Goal: Transaction & Acquisition: Download file/media

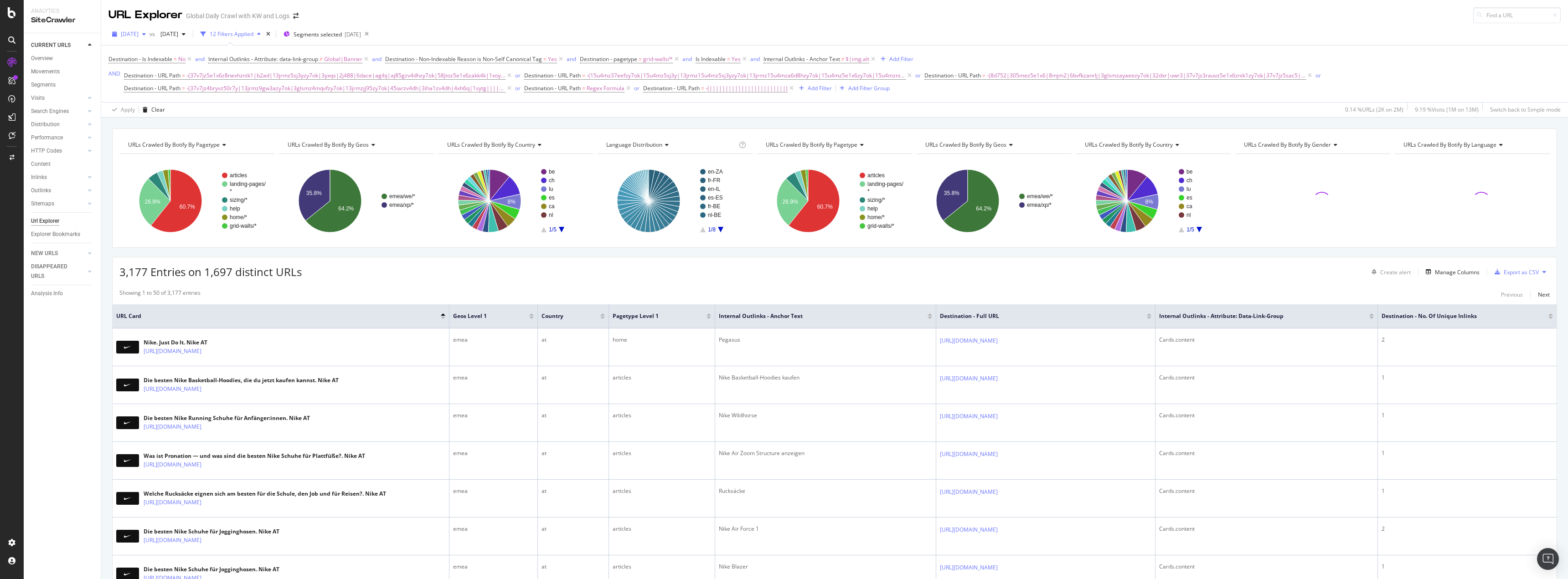
click at [138, 35] on span "2025 Jul. 28th" at bounding box center [130, 33] width 18 height 7
click at [165, 62] on div "2025 Aug. 20th 1.6M URLs" at bounding box center [186, 67] width 144 height 13
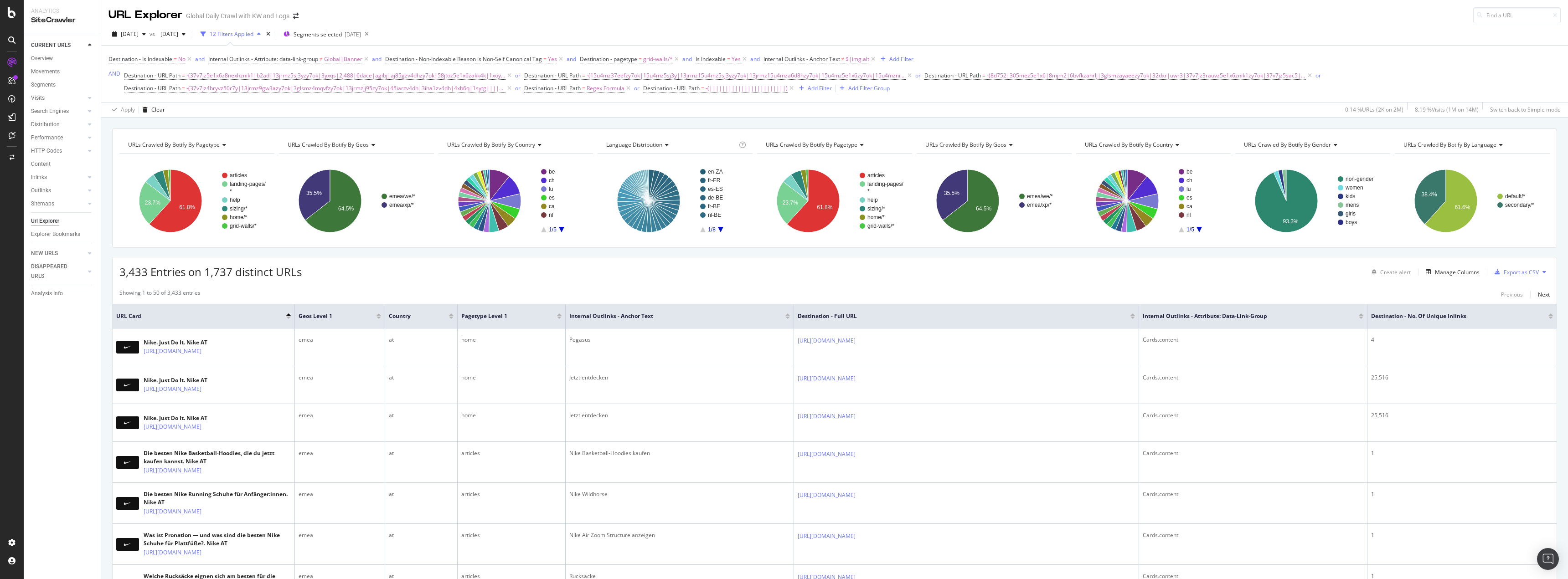
click at [1543, 273] on icon at bounding box center [1544, 272] width 4 height 5
click at [1517, 273] on div "Export as CSV" at bounding box center [1521, 272] width 35 height 7
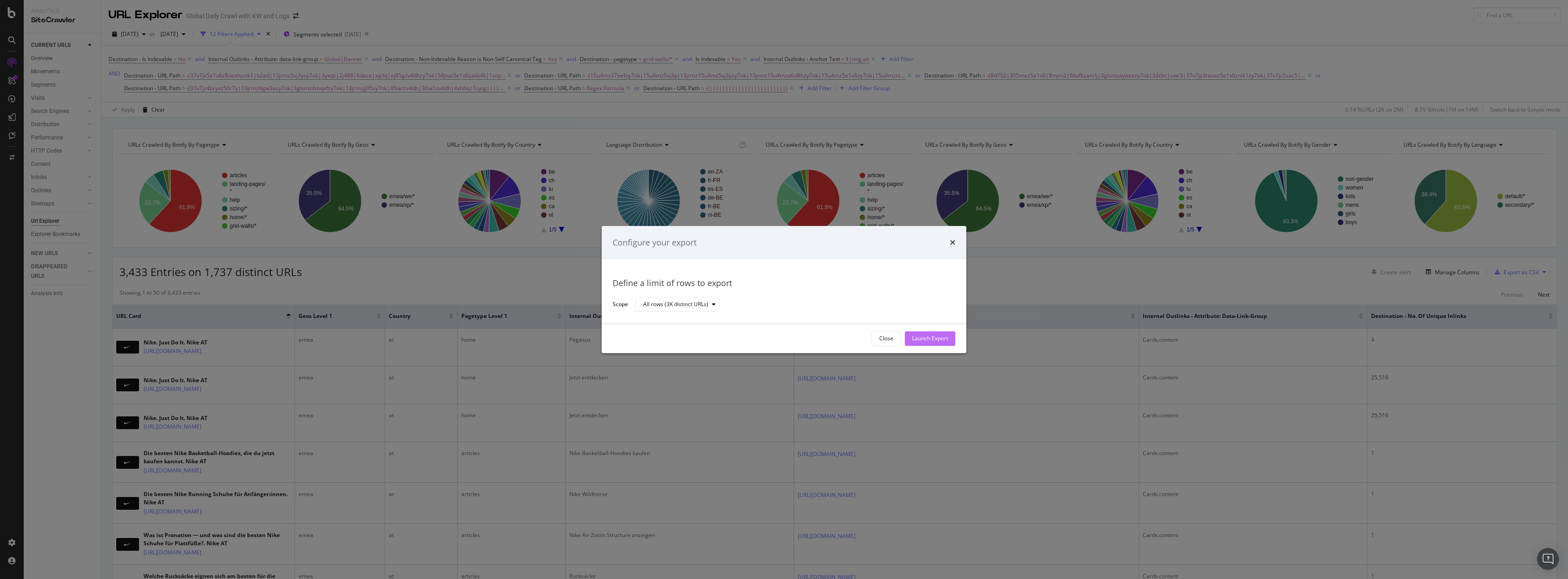
click at [937, 336] on div "Launch Export" at bounding box center [930, 339] width 36 height 7
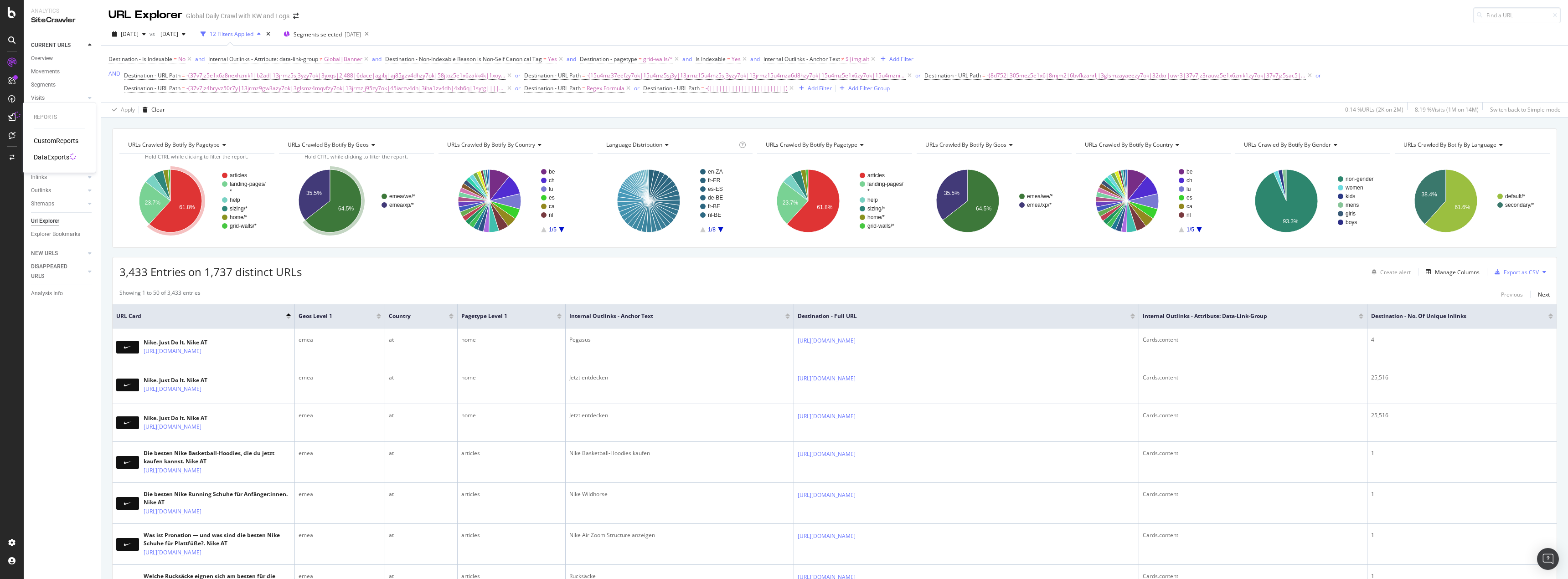
click at [56, 159] on div "DataExports" at bounding box center [51, 157] width 36 height 9
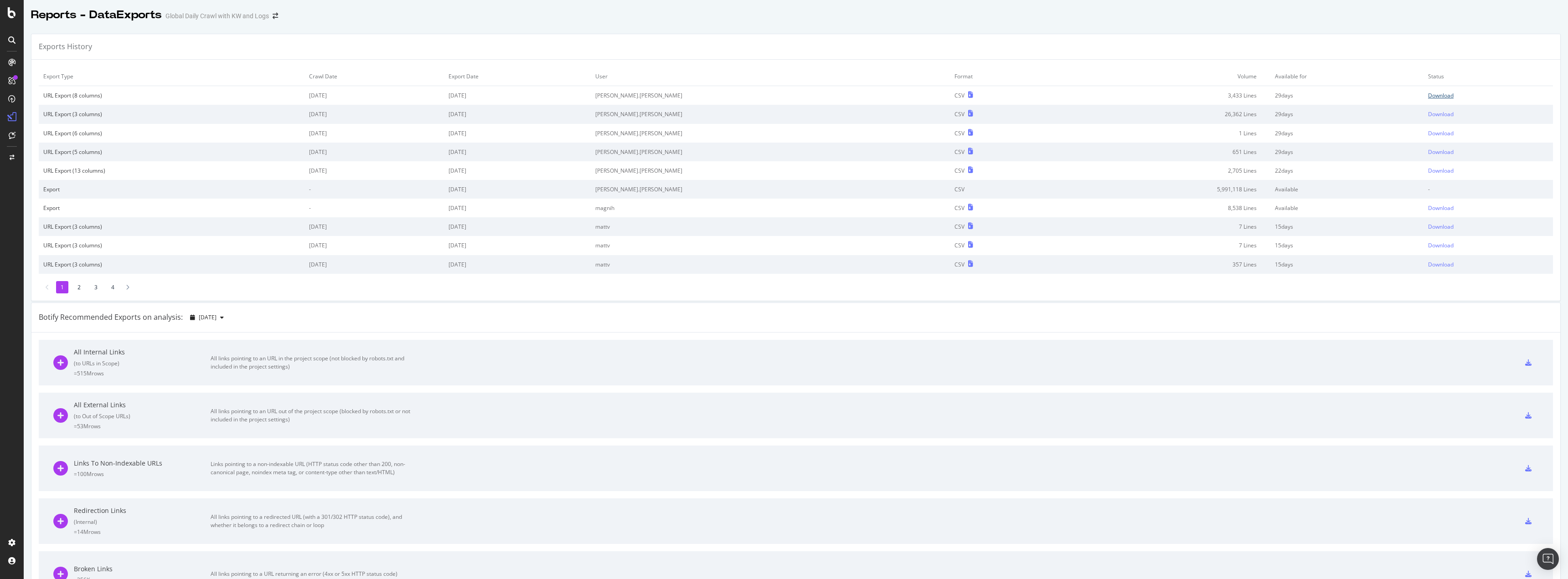
click at [1428, 94] on div "Download" at bounding box center [1441, 95] width 25 height 7
click at [1428, 97] on div "Download" at bounding box center [1441, 95] width 25 height 7
